Goal: Find specific page/section: Find specific page/section

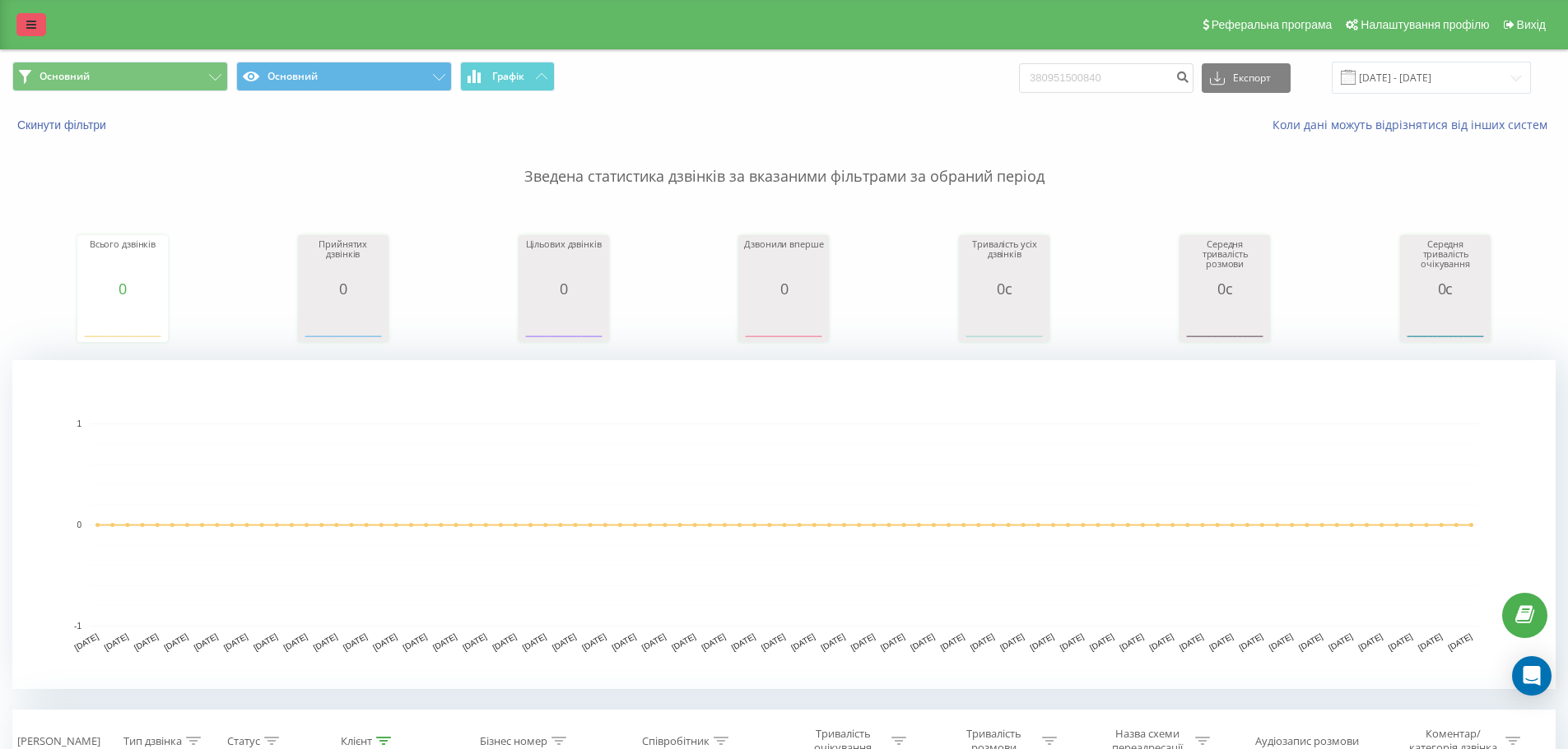
click at [23, 27] on link at bounding box center [31, 25] width 30 height 23
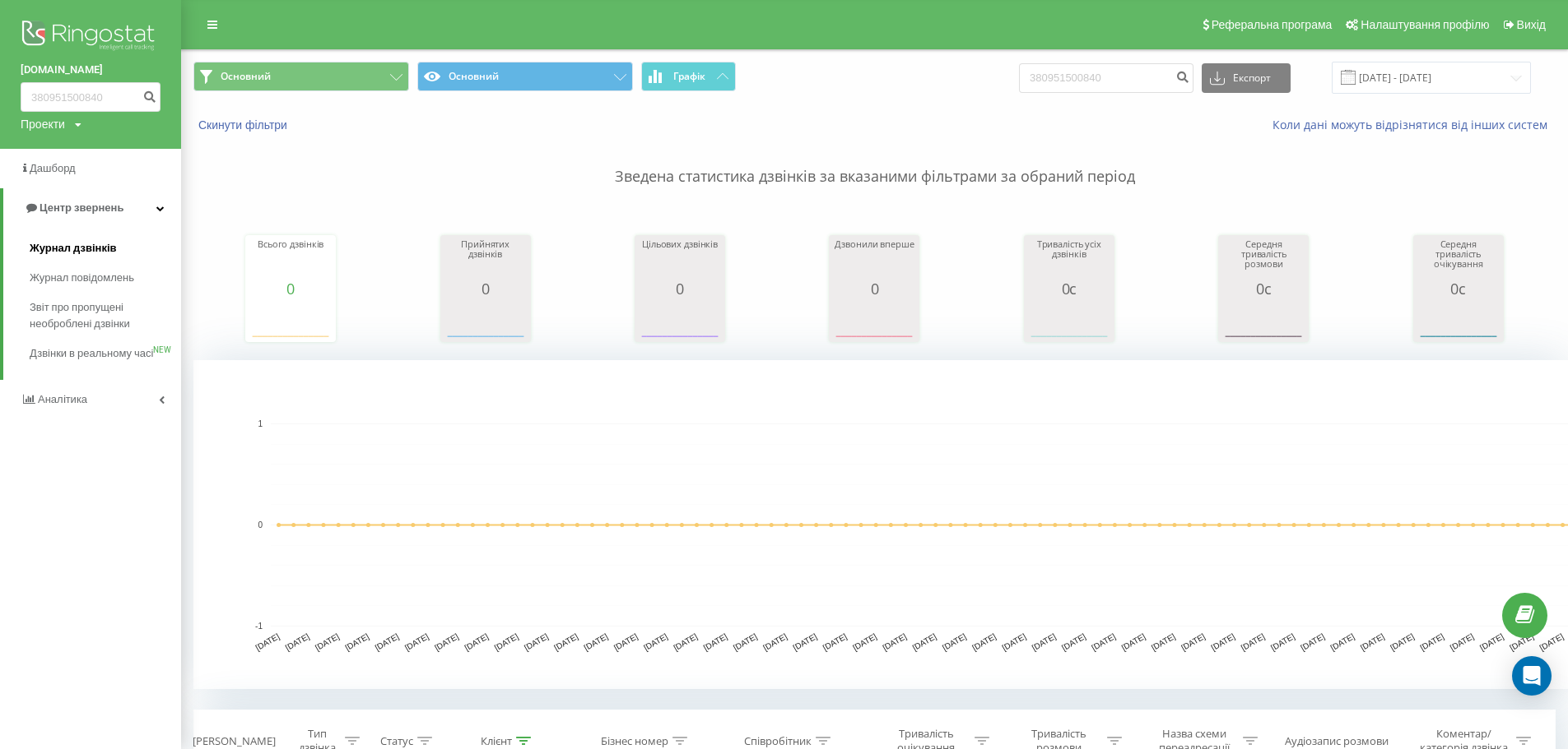
click at [67, 245] on span "Журнал дзвінків" at bounding box center [73, 248] width 87 height 16
